Goal: Communication & Community: Answer question/provide support

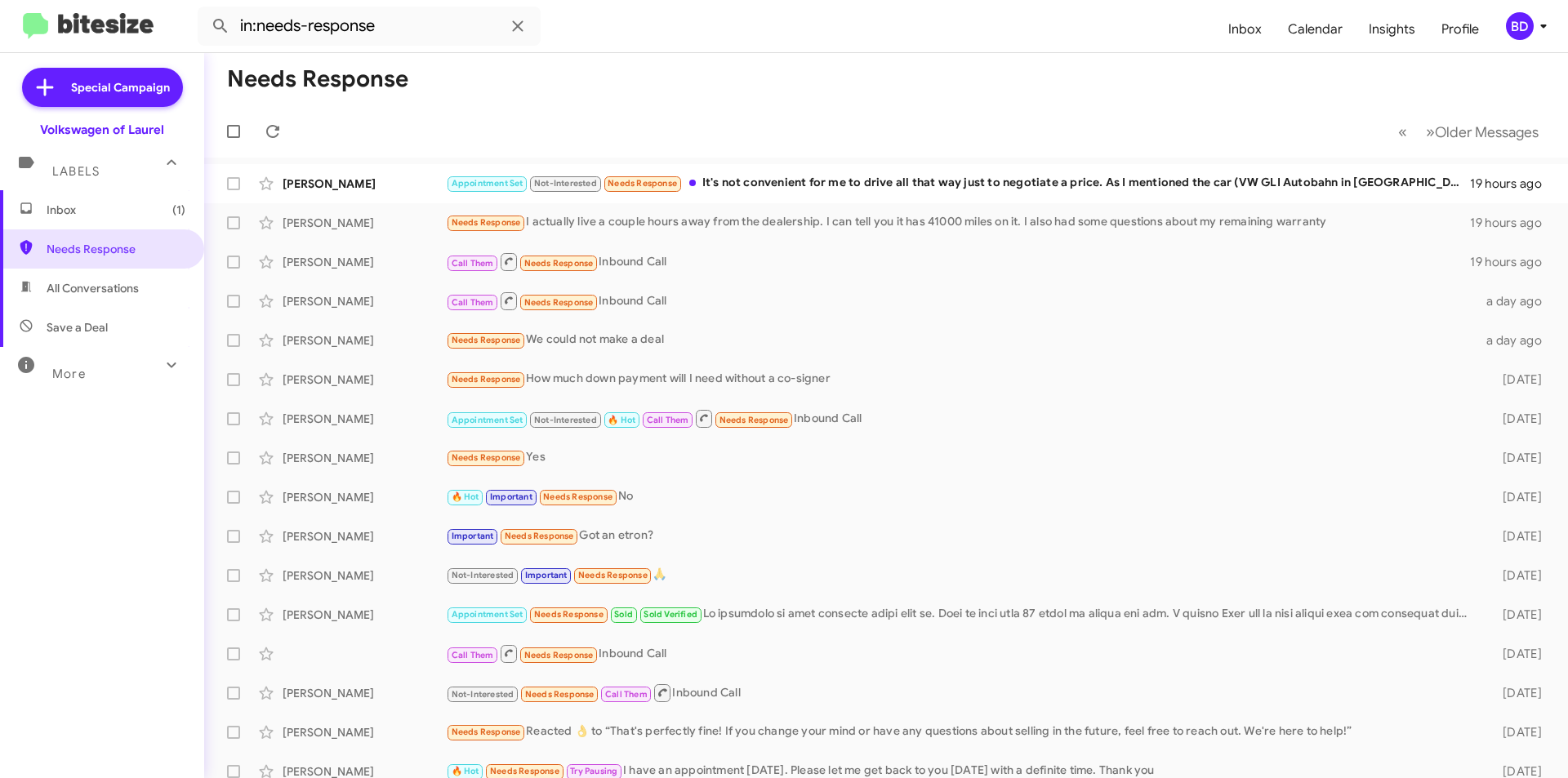
click at [92, 292] on span "All Conversations" at bounding box center [92, 288] width 92 height 17
type input "in:all-conversations"
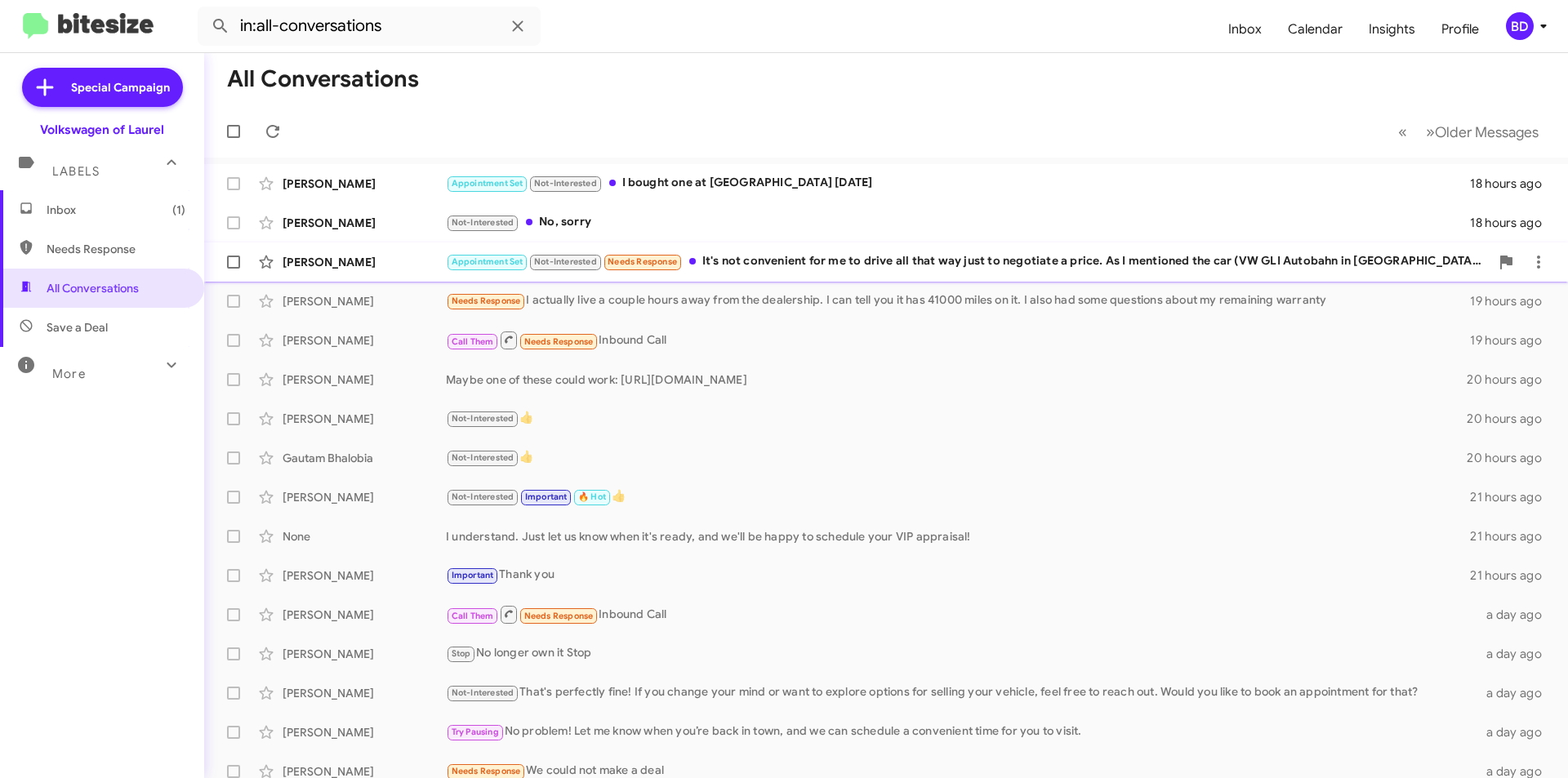
click at [771, 261] on div "Appointment Set Not-Interested Needs Response It's not convenient for me to dri…" at bounding box center [968, 261] width 1044 height 19
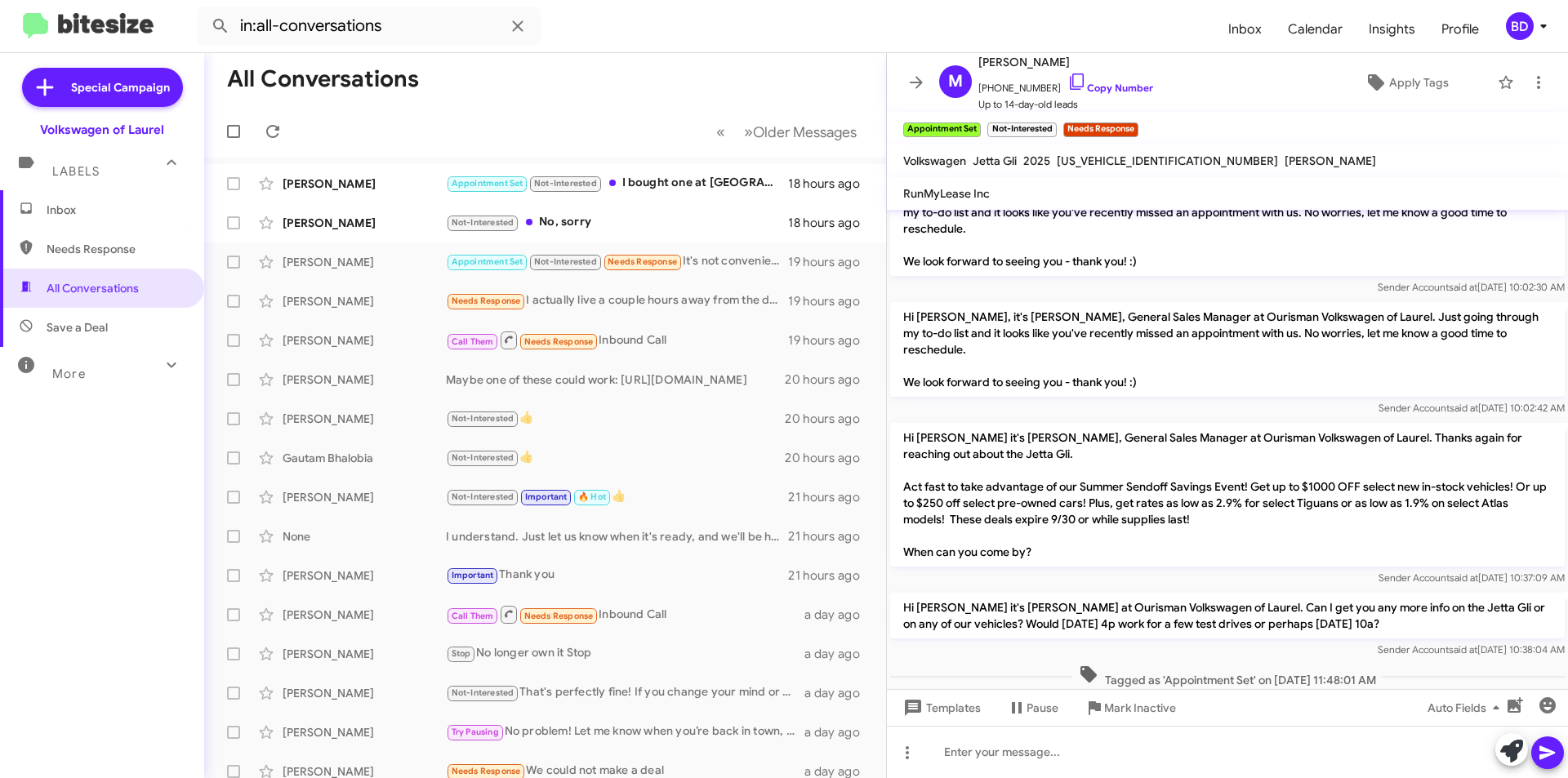
scroll to position [485, 0]
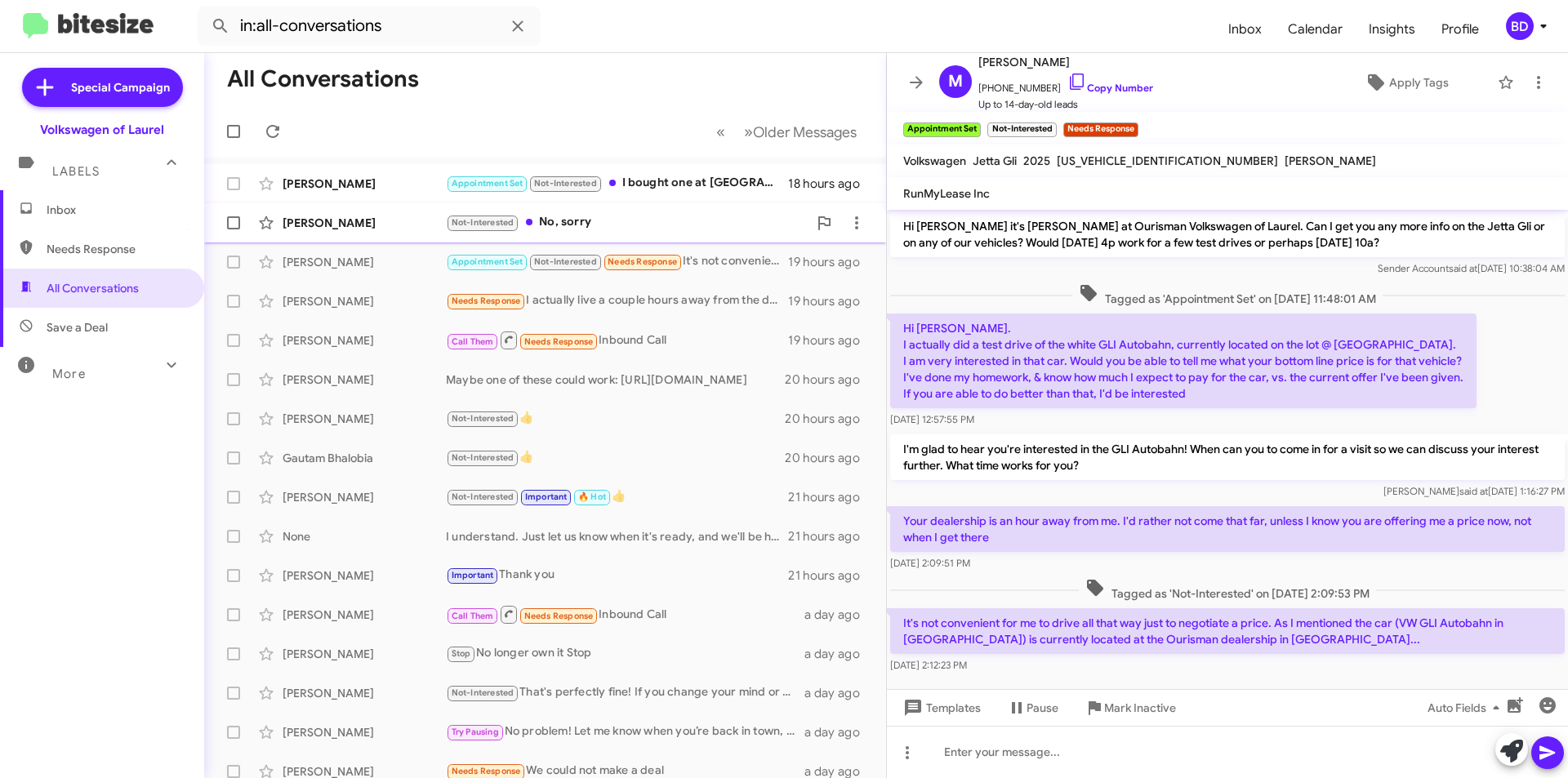
click at [669, 220] on div "Not-Interested No, sorry" at bounding box center [627, 223] width 362 height 19
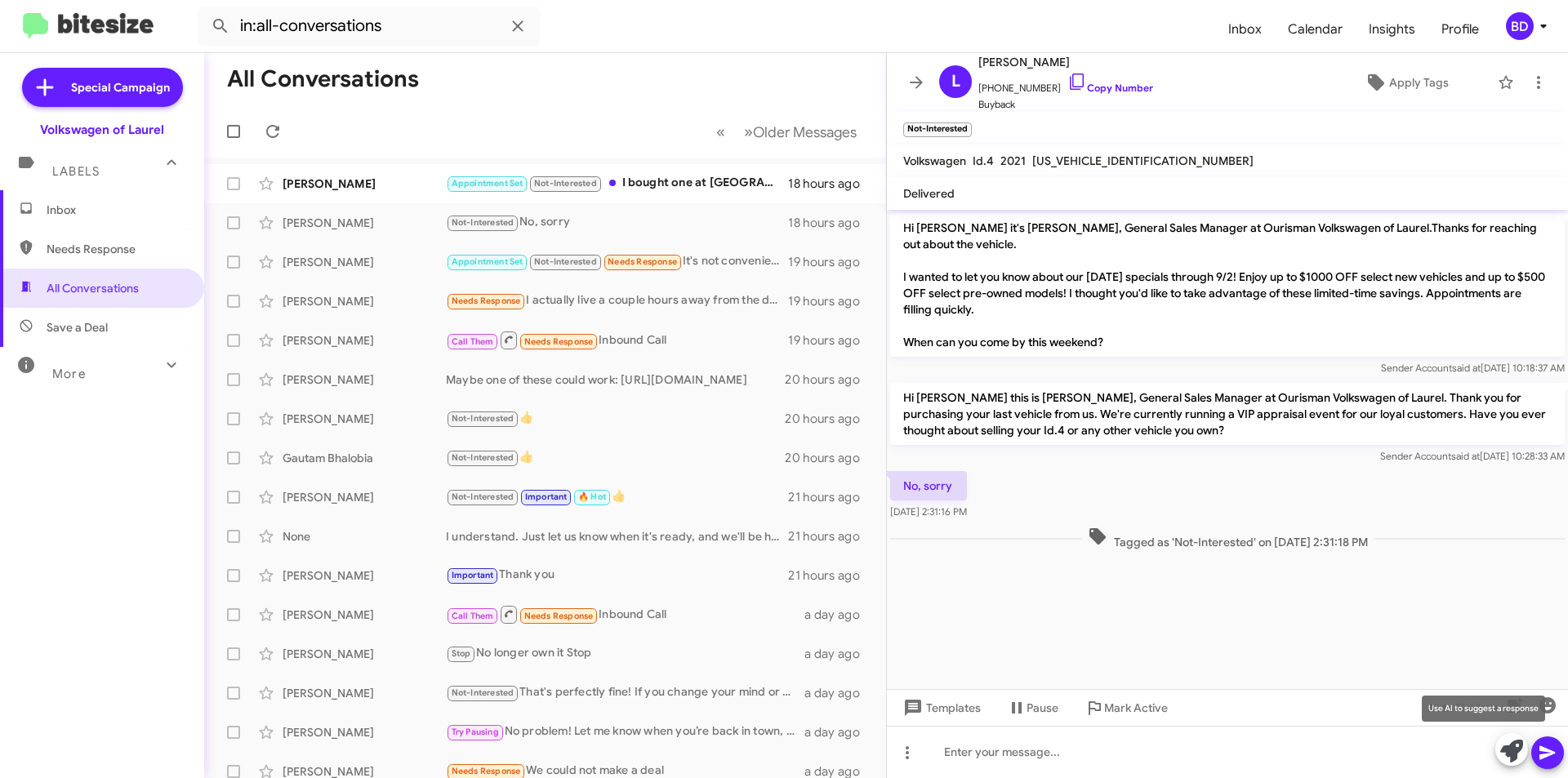
click at [1511, 755] on icon at bounding box center [1511, 750] width 23 height 23
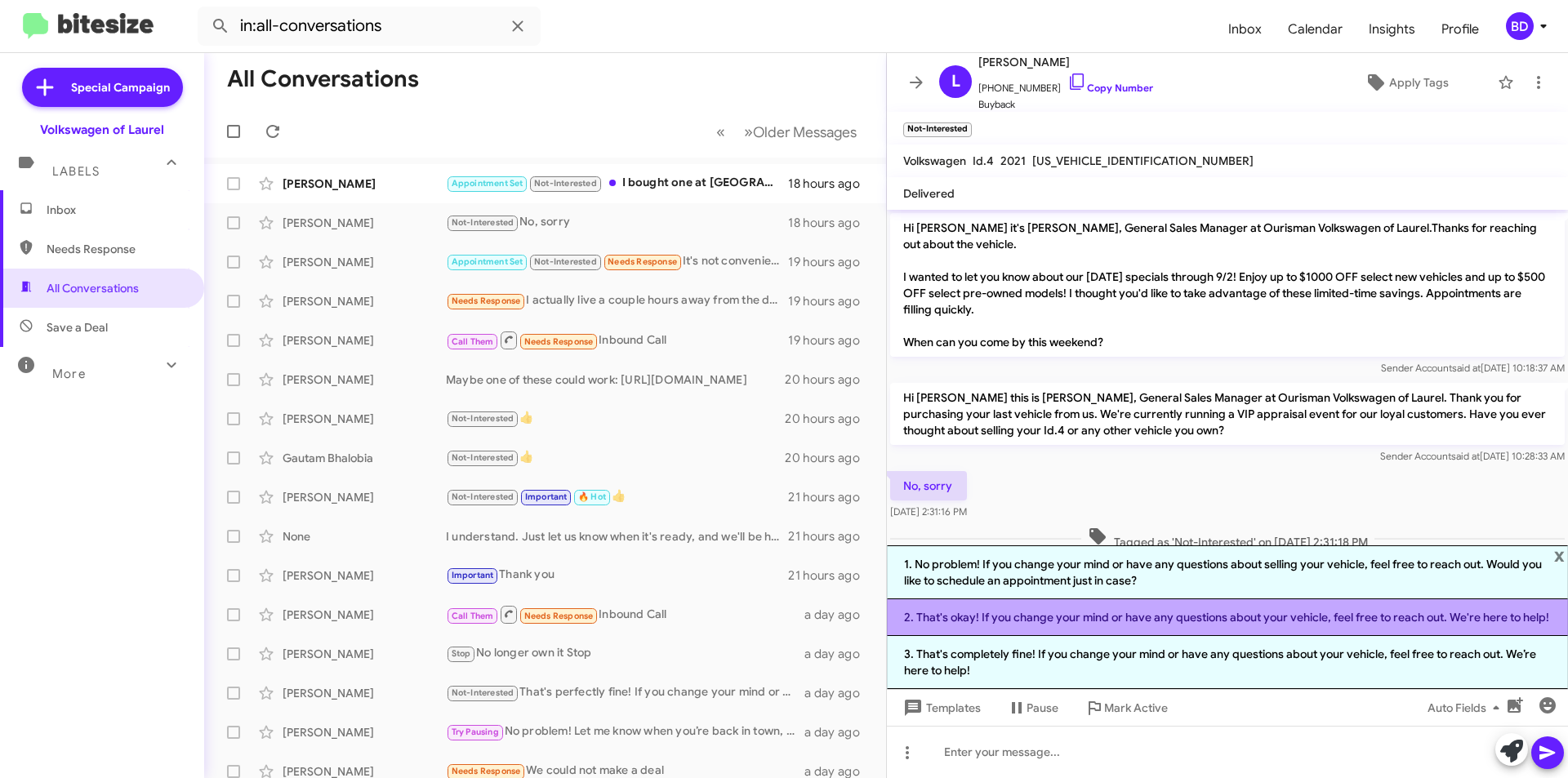
click at [1424, 630] on li "2. That's okay! If you change your mind or have any questions about your vehicl…" at bounding box center [1227, 618] width 681 height 37
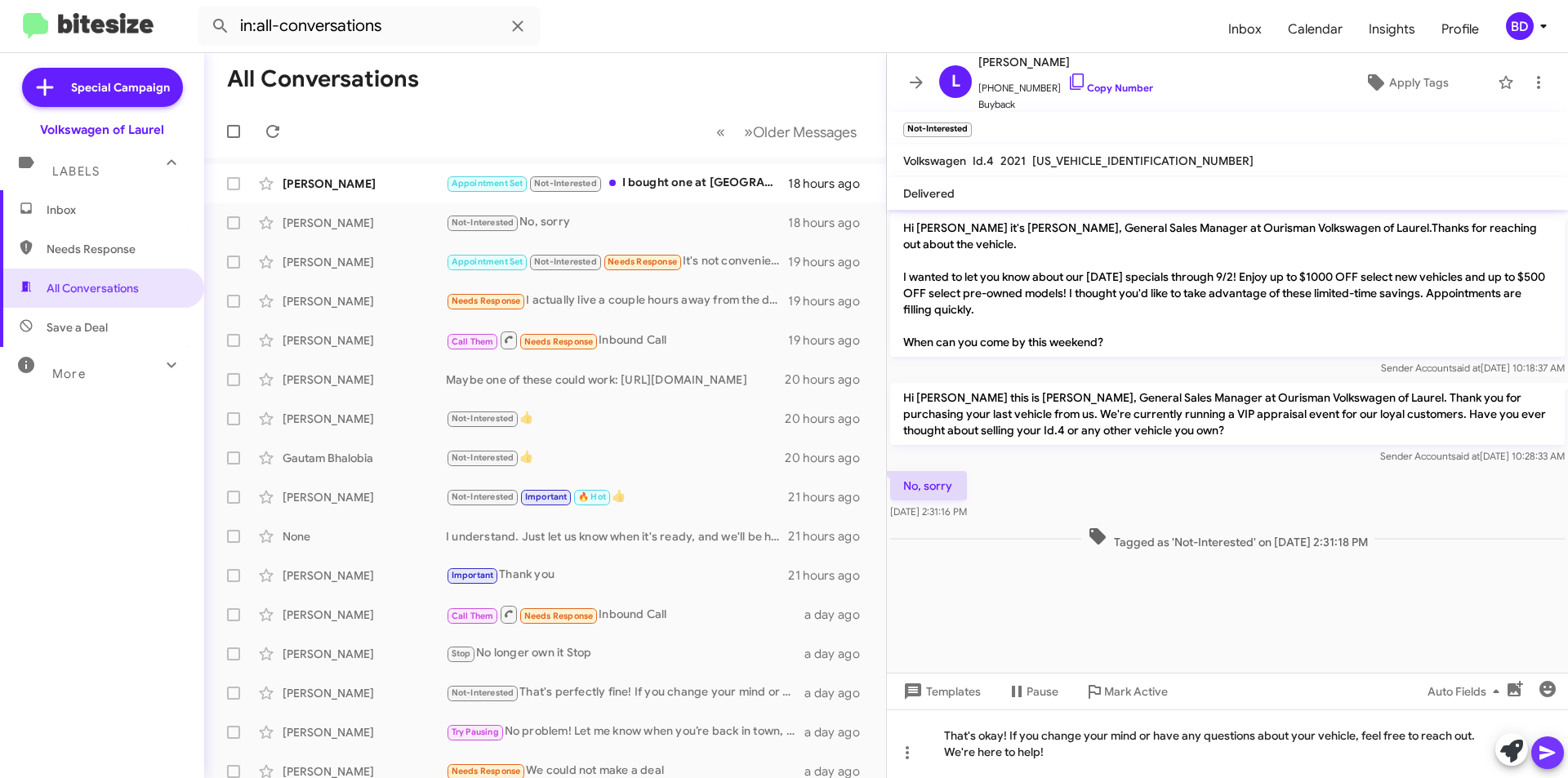
click at [1548, 750] on icon at bounding box center [1547, 753] width 16 height 14
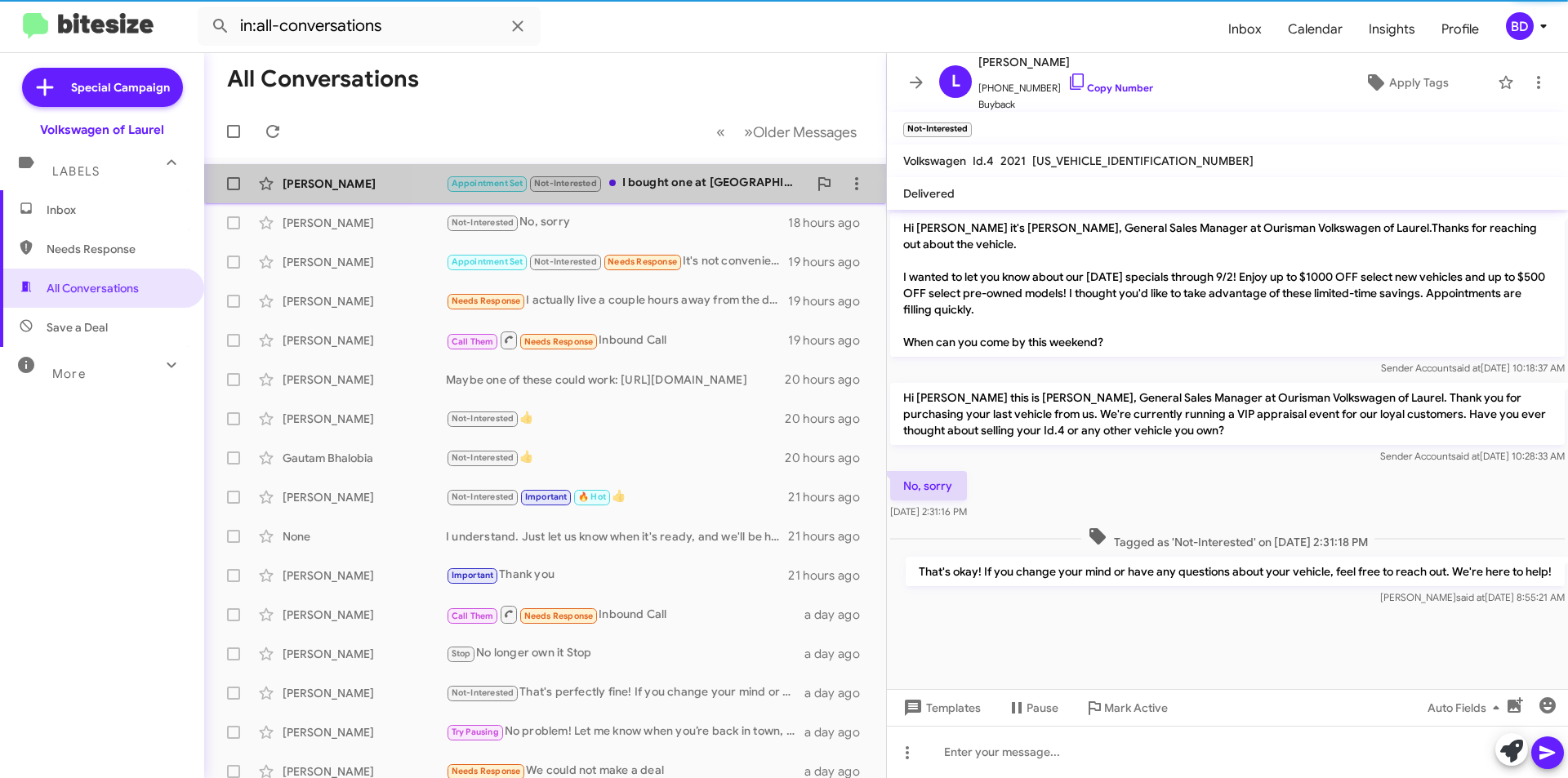
click at [726, 175] on div "Appointment Set Not-Interested I bought one at [GEOGRAPHIC_DATA] [DATE]" at bounding box center [627, 183] width 362 height 19
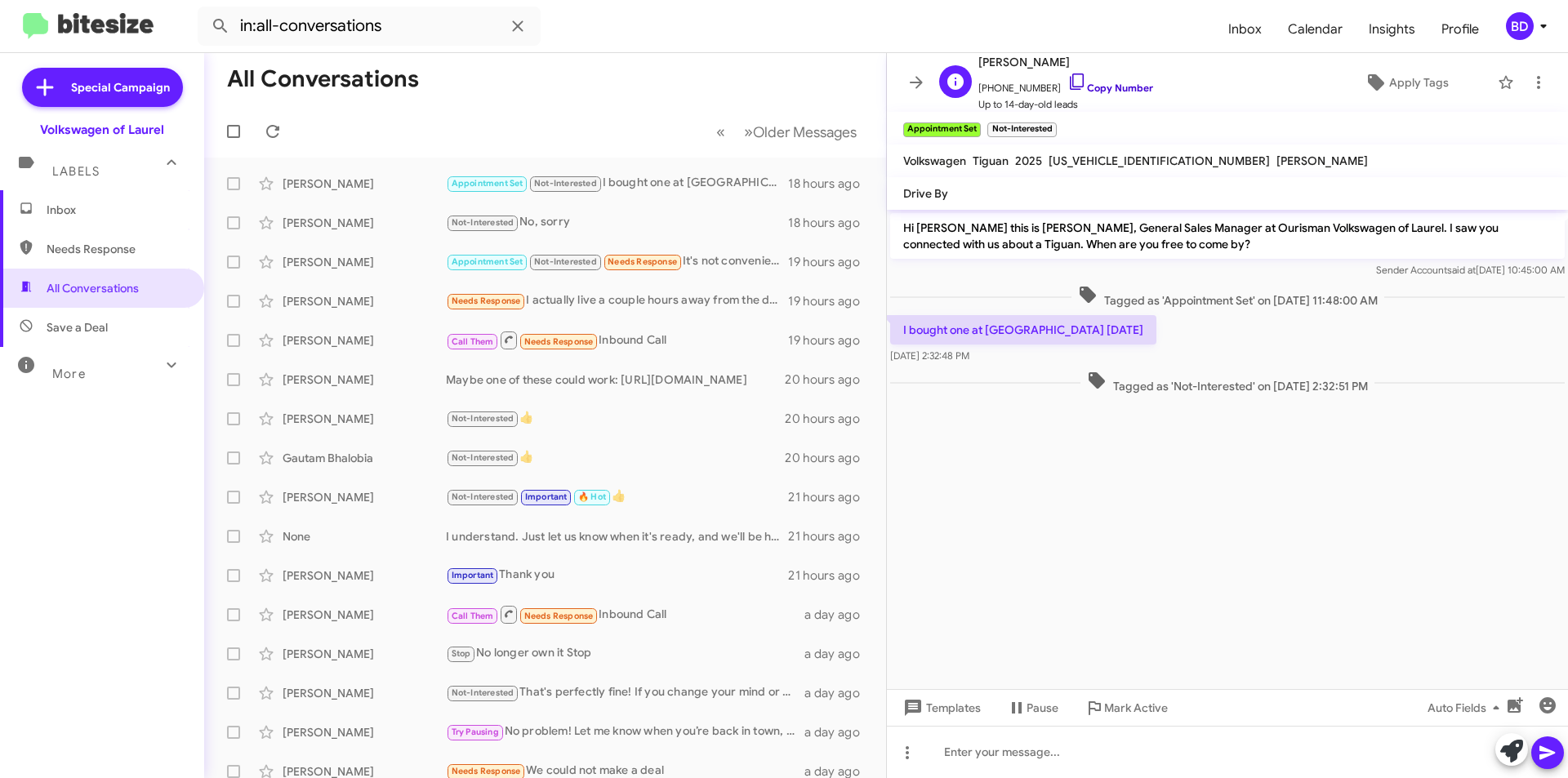
click at [1113, 88] on link "Copy Number" at bounding box center [1110, 87] width 85 height 12
click at [1522, 752] on icon at bounding box center [1511, 750] width 23 height 23
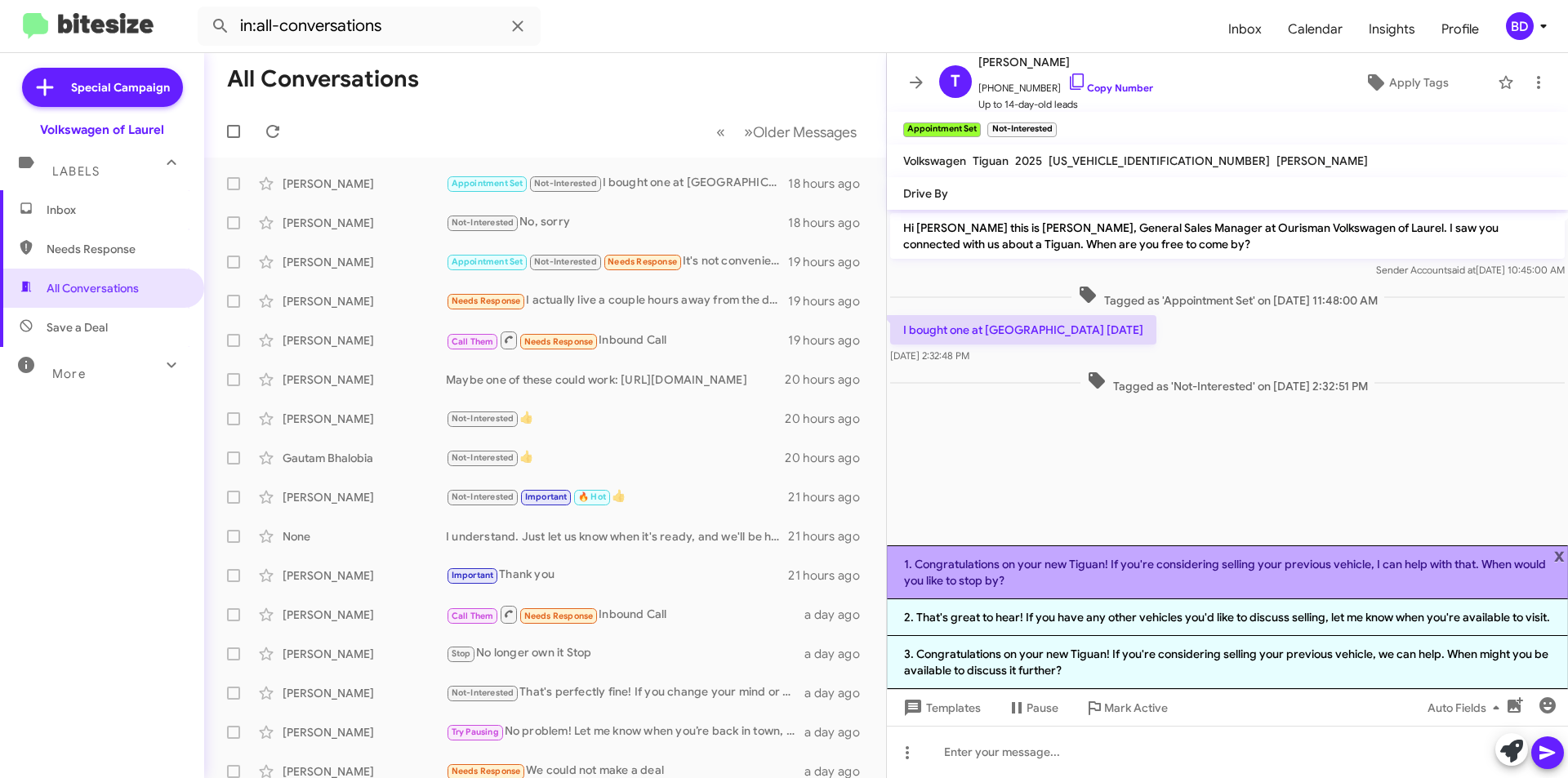
click at [1088, 569] on li "1. Congratulations on your new Tiguan! If you're considering selling your previ…" at bounding box center [1227, 572] width 681 height 54
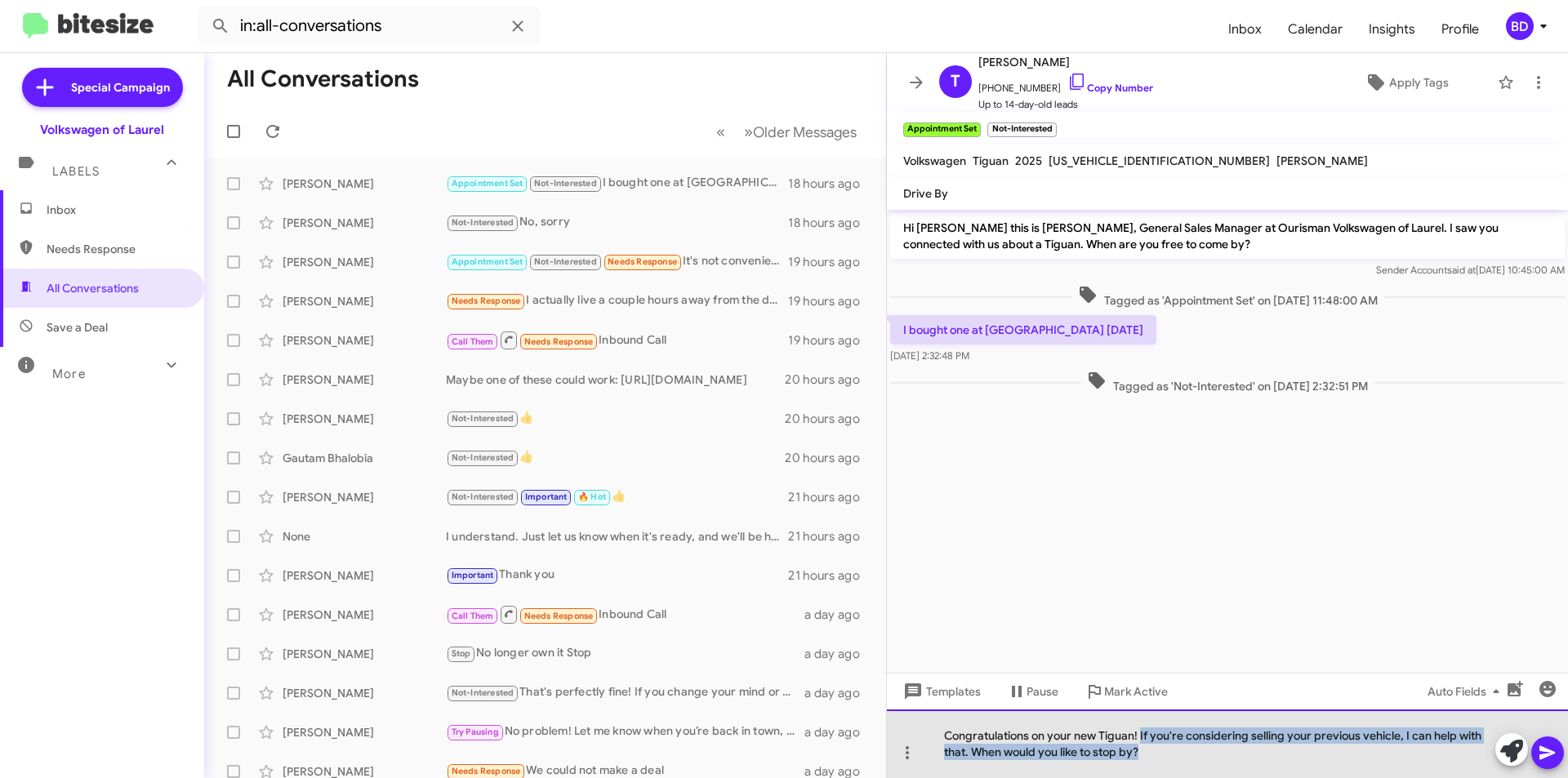
drag, startPoint x: 1141, startPoint y: 733, endPoint x: 1159, endPoint y: 746, distance: 22.2
click at [1159, 746] on div "Congratulations on your new Tiguan! If you're considering selling your previous…" at bounding box center [1227, 744] width 681 height 69
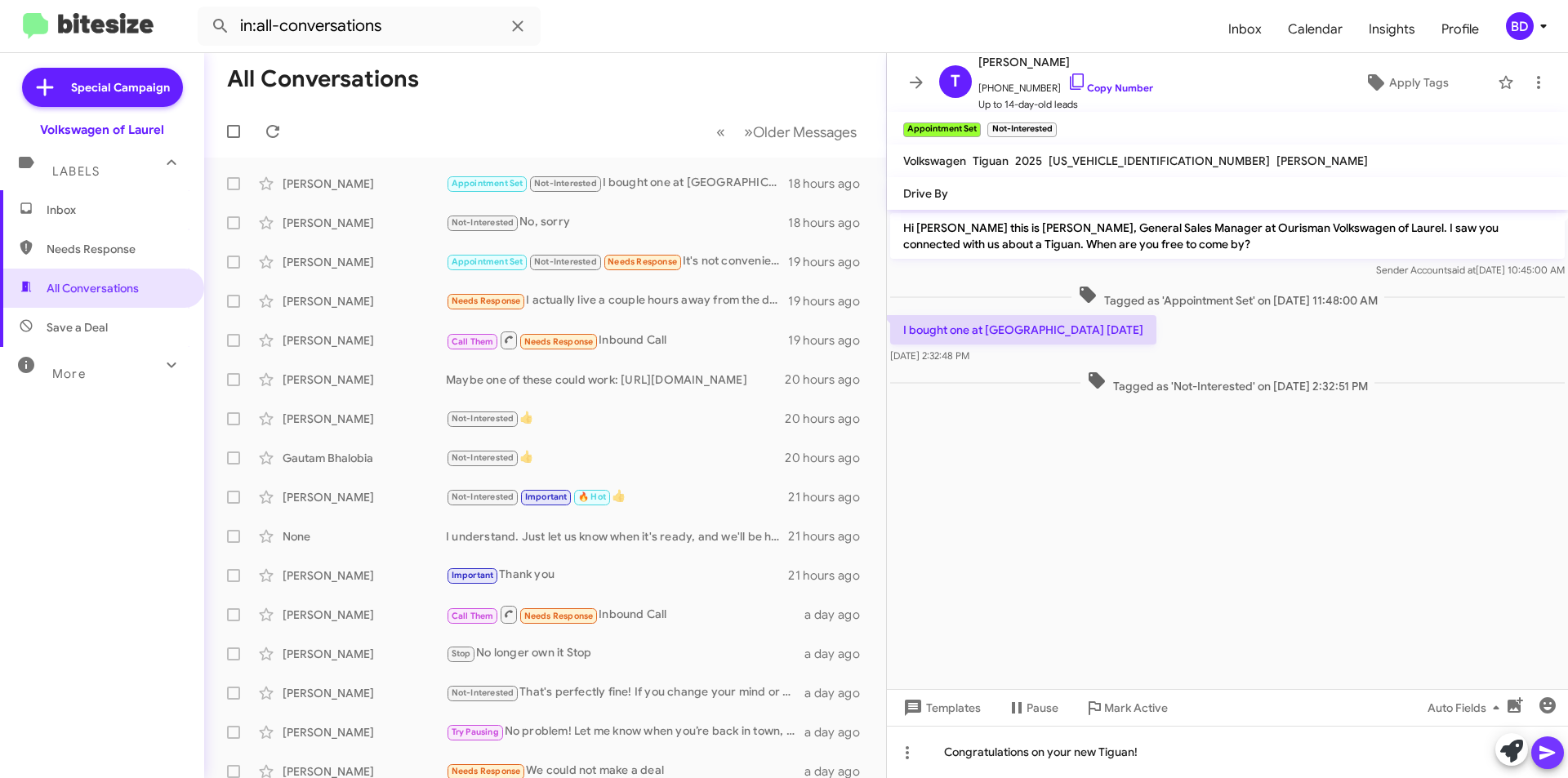
click at [1540, 754] on icon at bounding box center [1547, 753] width 16 height 14
